Goal: Find specific page/section: Find specific page/section

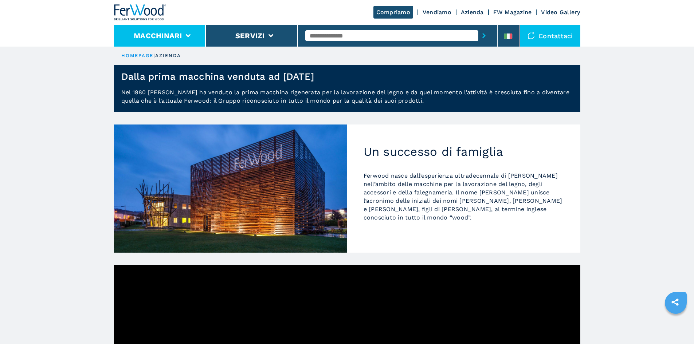
click at [180, 29] on li "Macchinari" at bounding box center [160, 36] width 92 height 22
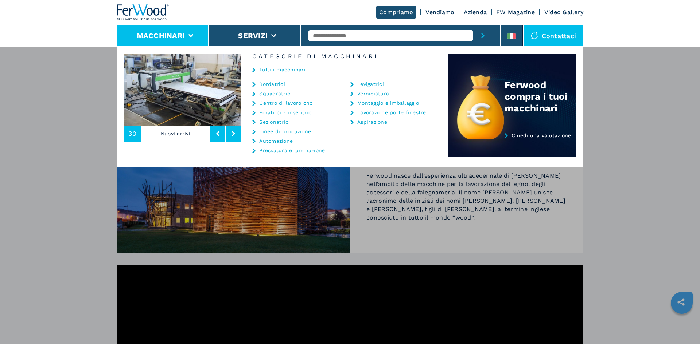
click at [229, 135] on button at bounding box center [233, 133] width 15 height 17
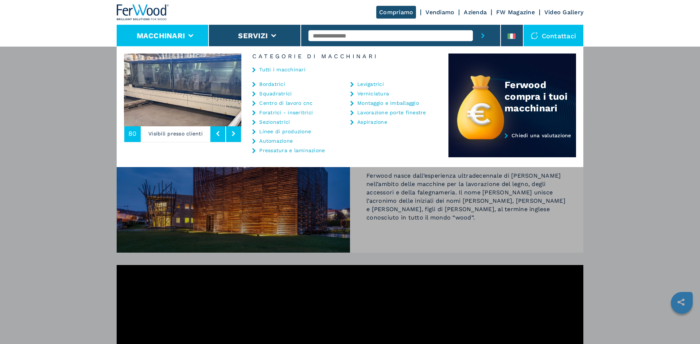
click at [229, 135] on button at bounding box center [233, 133] width 15 height 17
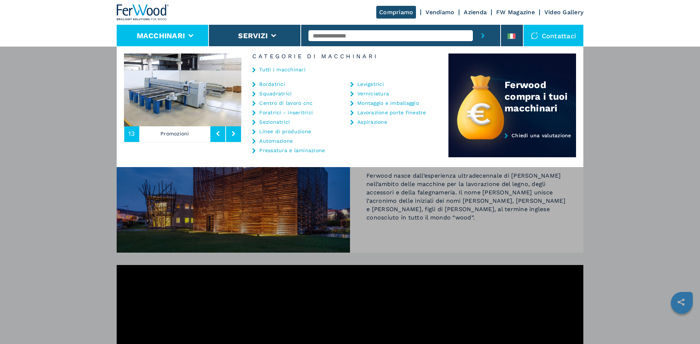
click at [229, 135] on button at bounding box center [233, 133] width 15 height 17
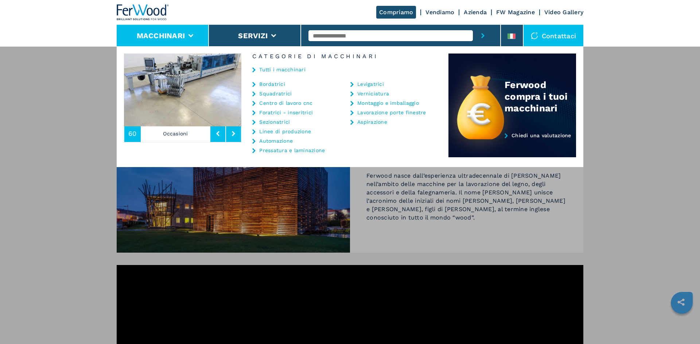
click at [229, 135] on button at bounding box center [233, 133] width 15 height 17
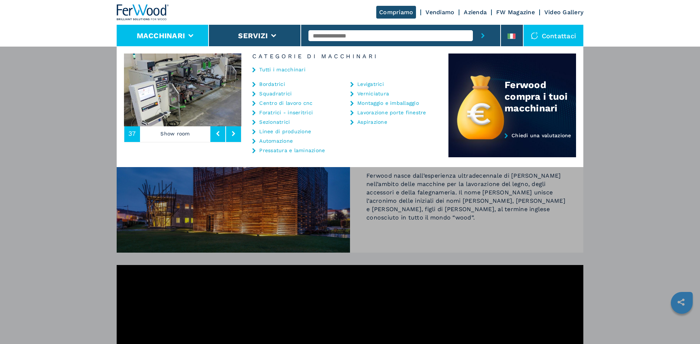
click at [229, 135] on button at bounding box center [233, 133] width 15 height 17
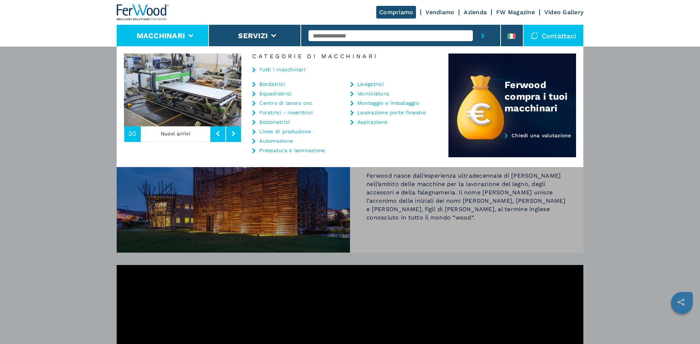
click at [229, 135] on button at bounding box center [233, 133] width 15 height 17
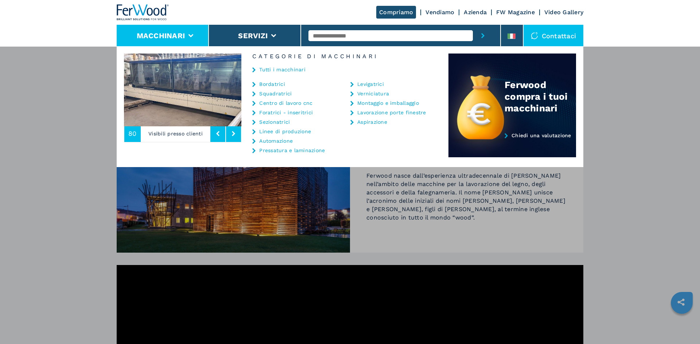
click at [229, 135] on button at bounding box center [233, 133] width 15 height 17
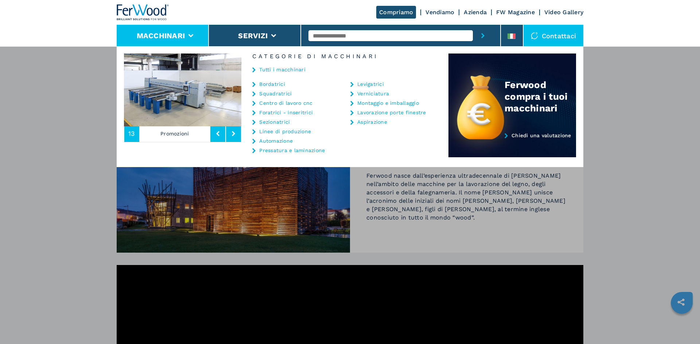
click at [275, 94] on link "Squadratrici" at bounding box center [275, 93] width 32 height 5
